Goal: Navigation & Orientation: Find specific page/section

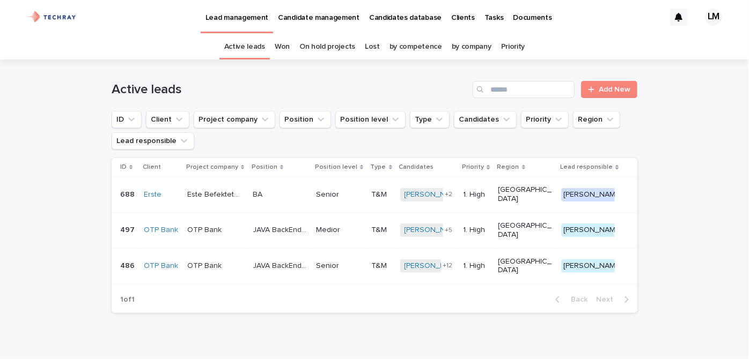
click at [411, 21] on p "Candidates database" at bounding box center [405, 11] width 72 height 23
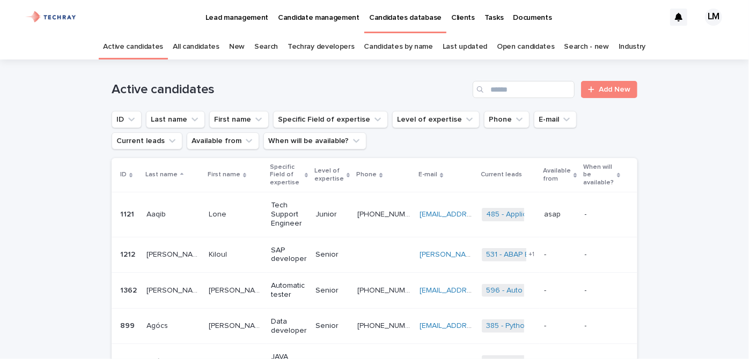
click at [240, 49] on link "New" at bounding box center [237, 46] width 16 height 25
